Goal: Task Accomplishment & Management: Manage account settings

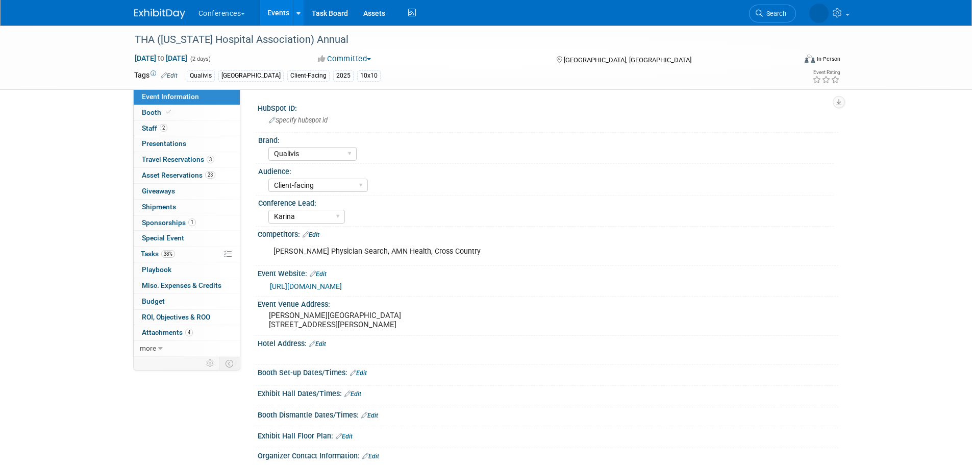
select select "Qualivis"
select select "Client-facing"
select select "Karina"
click at [281, 12] on link "Events" at bounding box center [278, 13] width 37 height 26
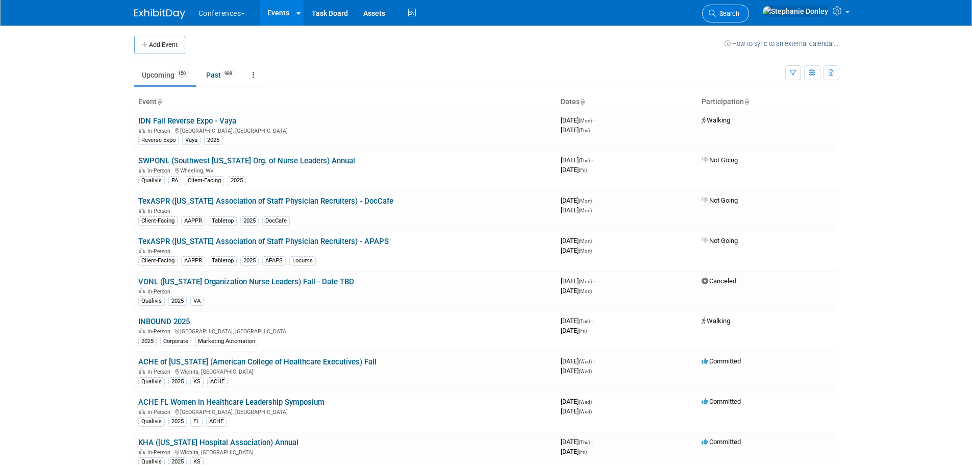
click at [739, 15] on span "Search" at bounding box center [727, 14] width 23 height 8
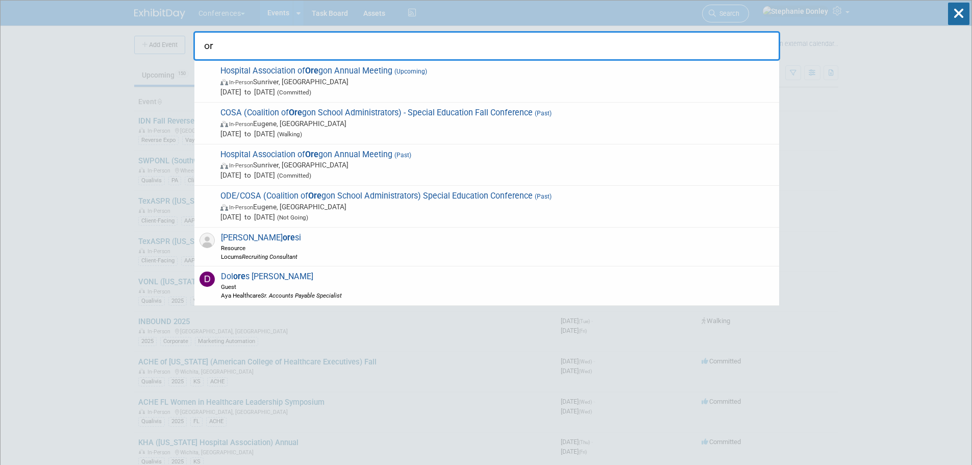
type input "o"
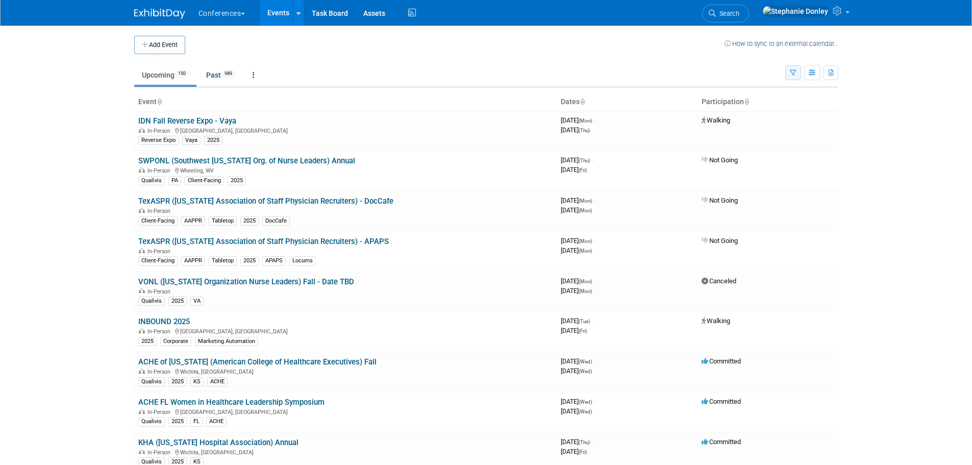
click at [795, 77] on button "button" at bounding box center [793, 72] width 16 height 15
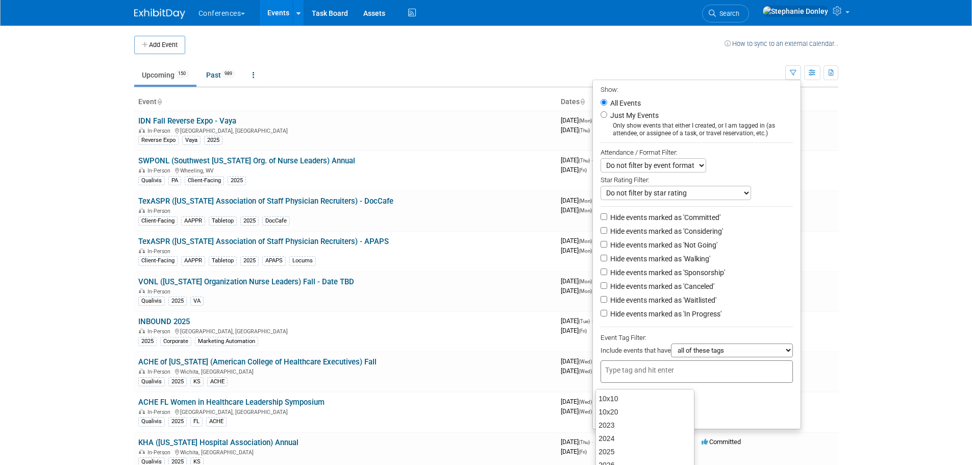
click at [657, 375] on input "text" at bounding box center [646, 370] width 82 height 10
click at [600, 289] on input "Hide events marked as 'Canceled'" at bounding box center [603, 285] width 7 height 7
checkbox input "true"
click at [600, 247] on input "Hide events marked as 'Not Going'" at bounding box center [603, 244] width 7 height 7
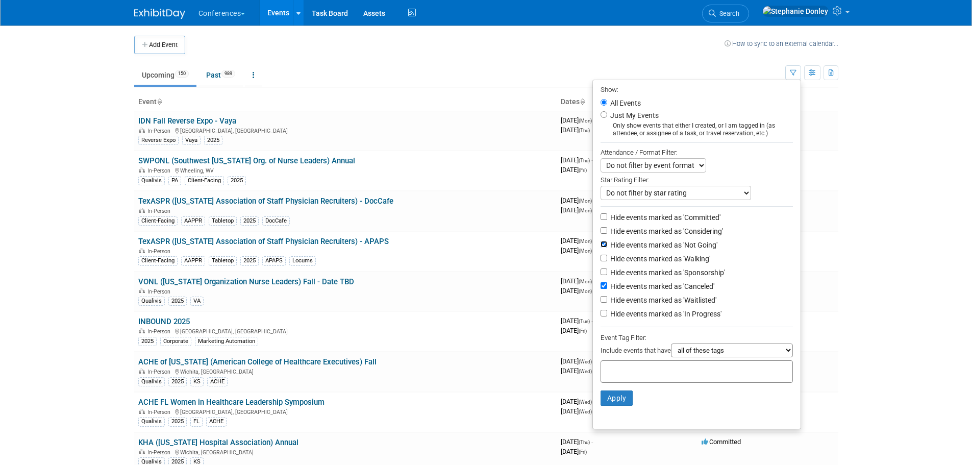
checkbox input "false"
click at [600, 289] on input "Hide events marked as 'Canceled'" at bounding box center [603, 285] width 7 height 7
checkbox input "false"
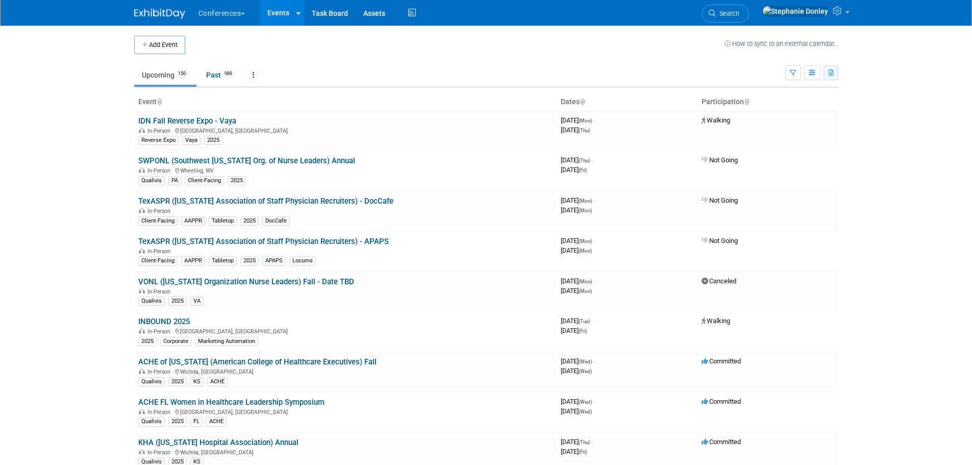
click at [831, 74] on icon "button" at bounding box center [831, 73] width 6 height 7
click at [765, 104] on link "Export Current View (150 Events)" at bounding box center [773, 105] width 114 height 14
